Goal: Find specific page/section: Find specific page/section

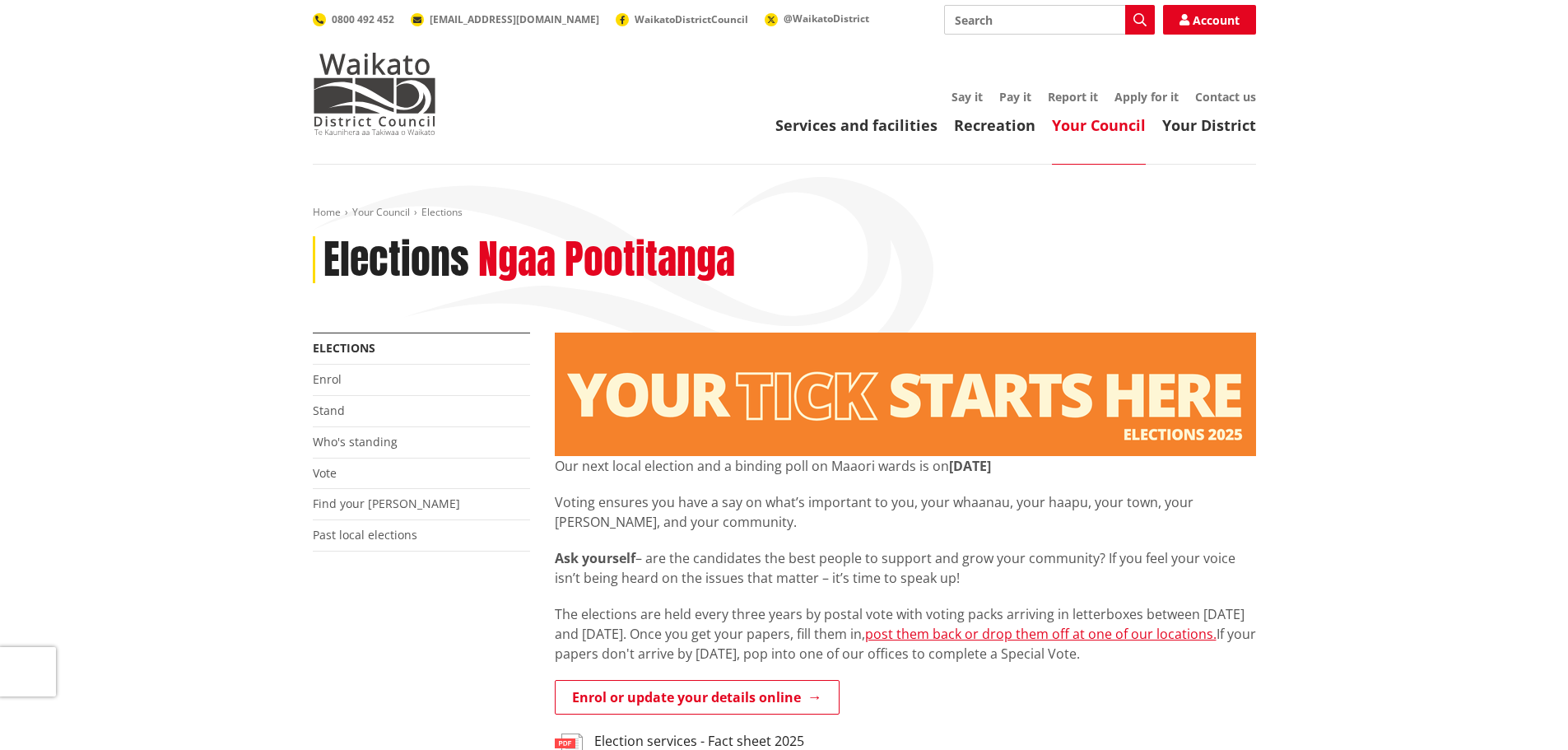
click at [987, 19] on input "Search" at bounding box center [1049, 20] width 211 height 29
click at [1061, 48] on div "Find your [PERSON_NAME]" at bounding box center [1049, 50] width 209 height 29
type input "Find your [PERSON_NAME]"
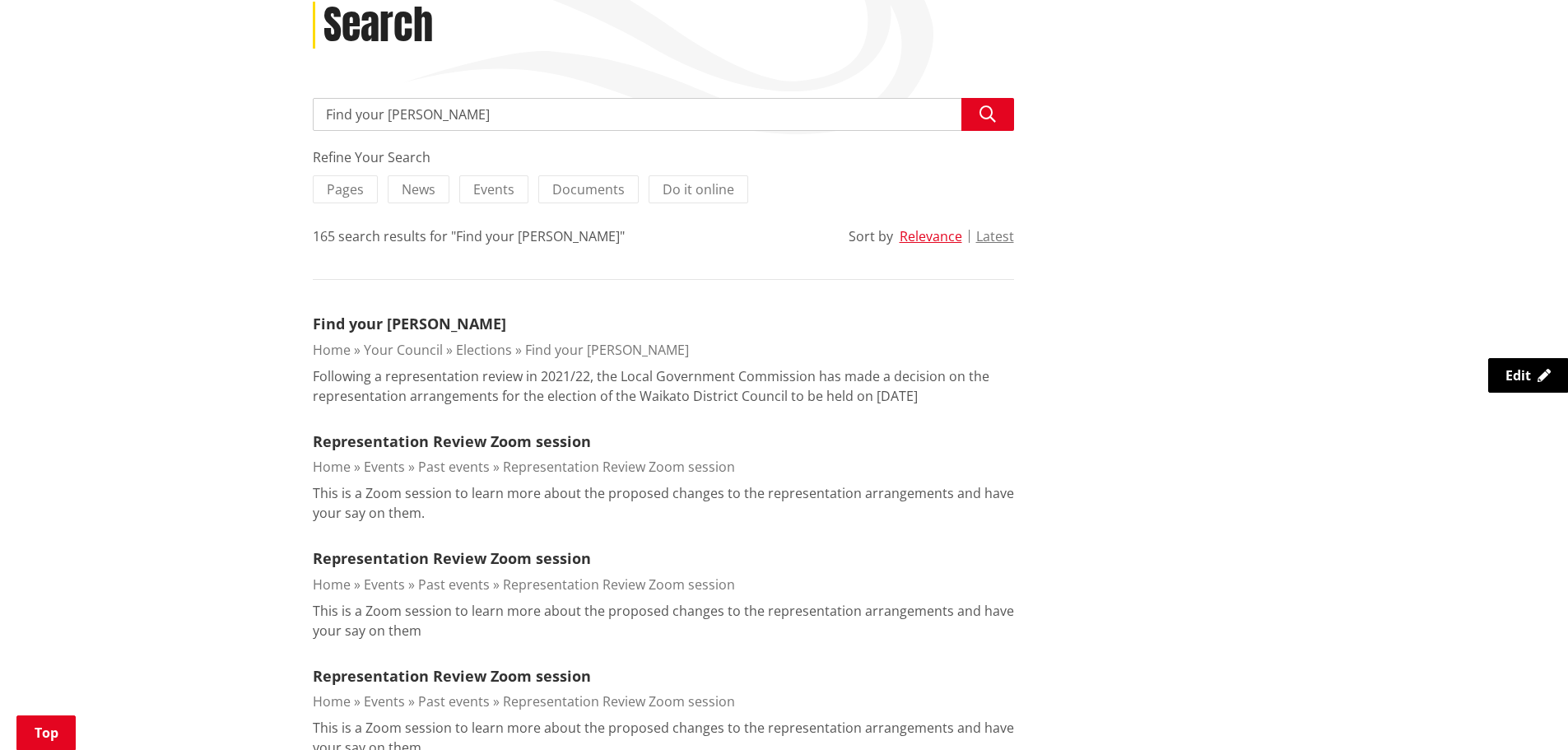
scroll to position [247, 0]
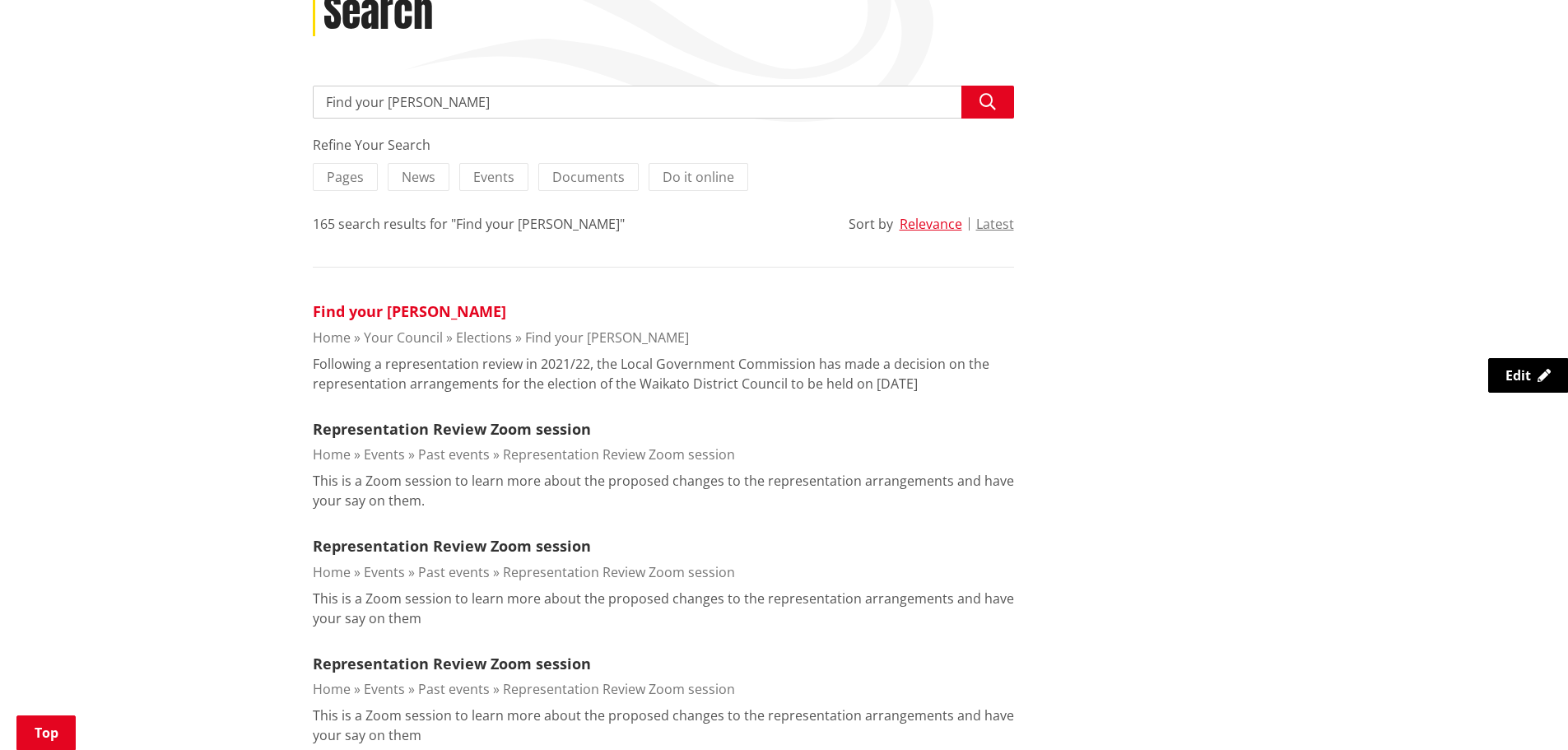
click at [347, 313] on link "Find your [PERSON_NAME]" at bounding box center [409, 310] width 194 height 20
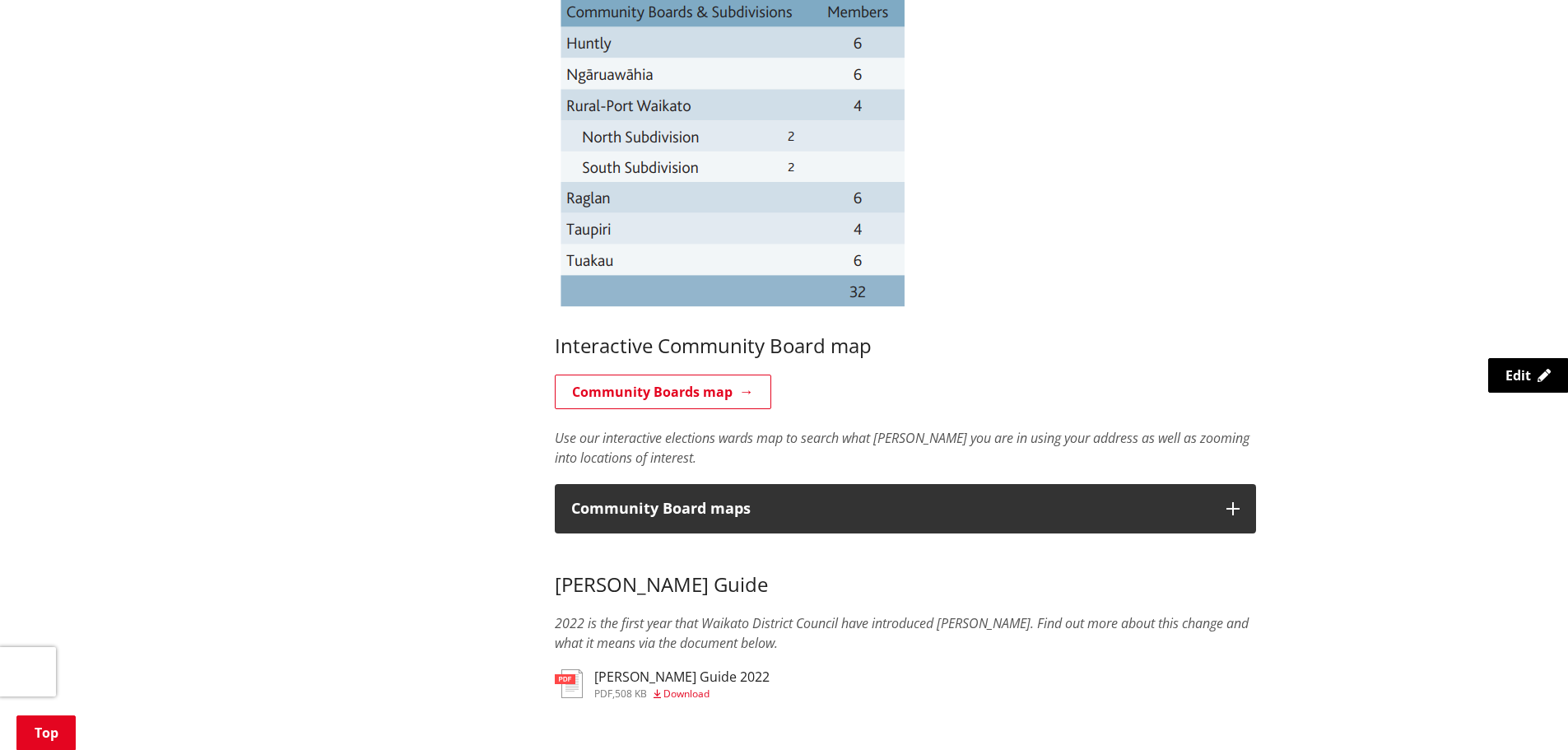
scroll to position [576, 0]
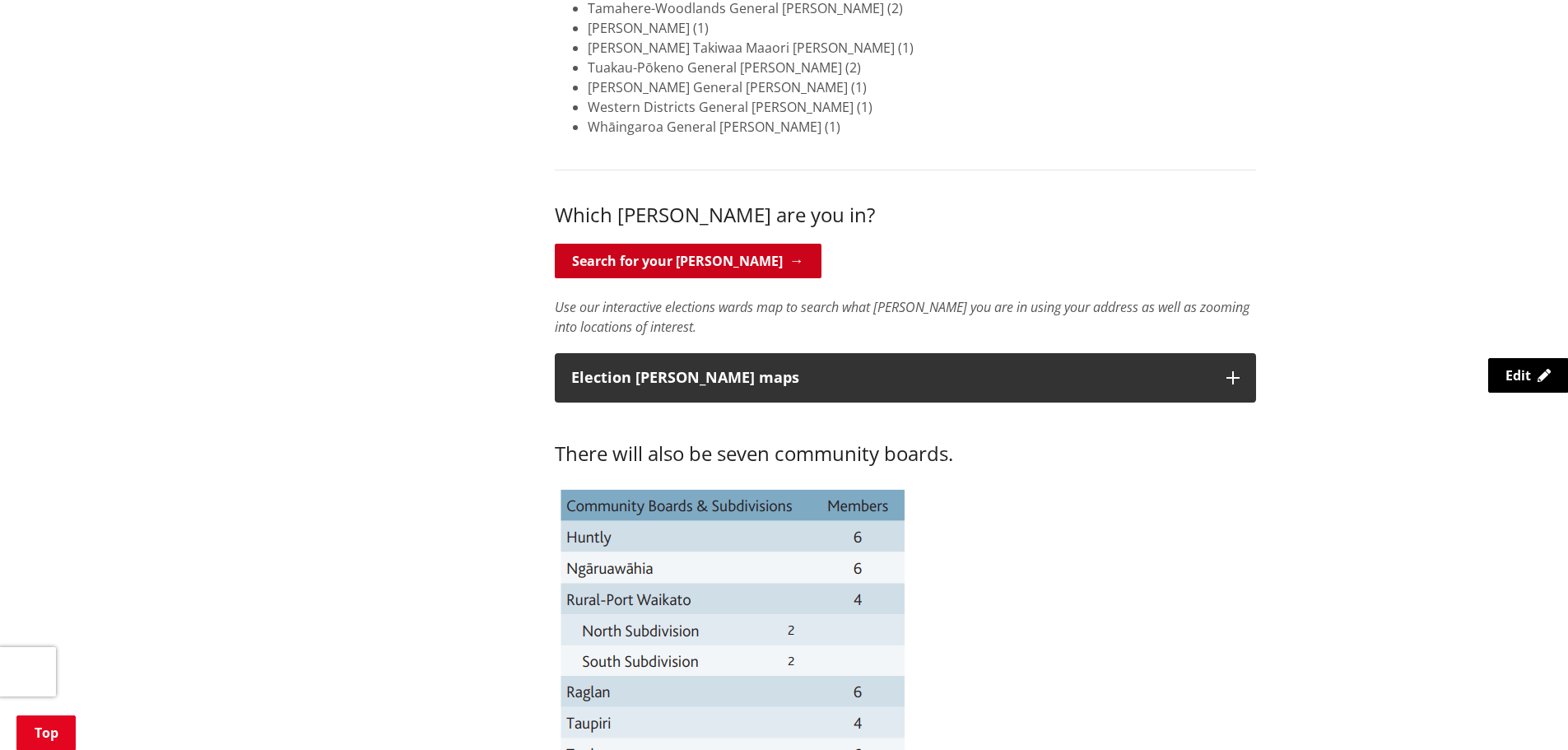
click at [679, 269] on link "Search for your [PERSON_NAME]" at bounding box center [688, 261] width 267 height 34
